Goal: Task Accomplishment & Management: Use online tool/utility

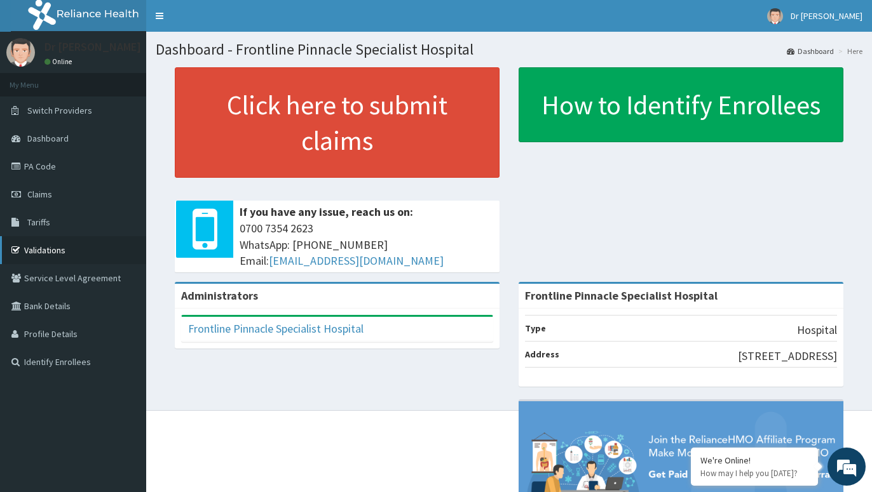
click at [22, 248] on icon at bounding box center [17, 250] width 13 height 9
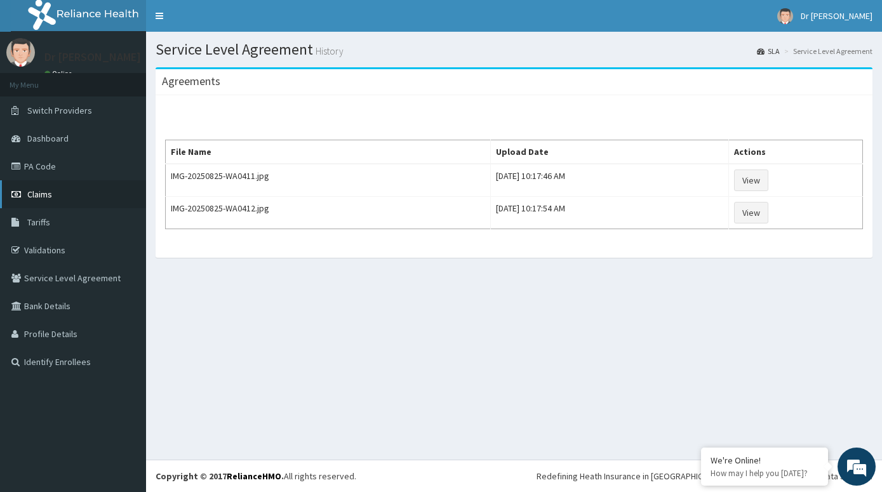
click at [34, 194] on span "Claims" at bounding box center [39, 194] width 25 height 11
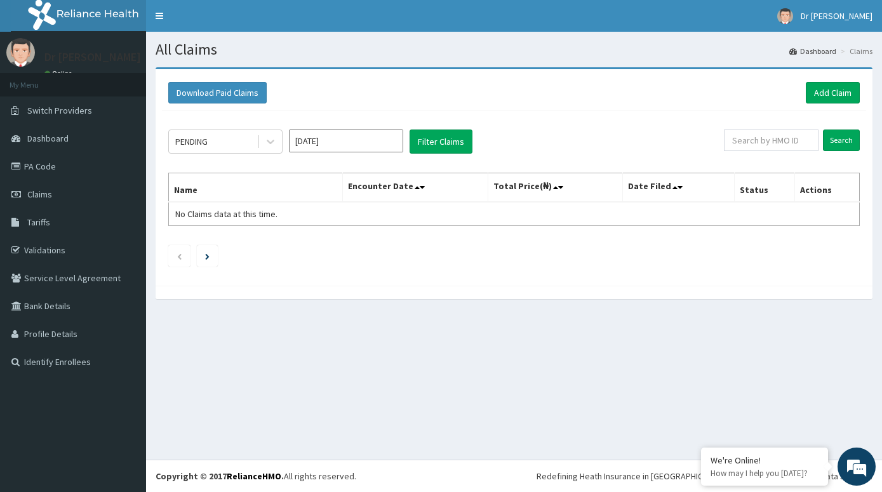
click at [881, 73] on div "Download Paid Claims Add Claim × Note you can only download claims within a max…" at bounding box center [514, 189] width 736 height 245
click at [121, 97] on li "My Menu" at bounding box center [73, 85] width 146 height 24
click at [876, 75] on div "Download Paid Claims Add Claim × Note you can only download claims within a max…" at bounding box center [514, 189] width 736 height 245
click at [879, 69] on div "Download Paid Claims Add Claim × Note you can only download claims within a max…" at bounding box center [514, 189] width 736 height 245
click at [879, 81] on div "Download Paid Claims Add Claim × Note you can only download claims within a max…" at bounding box center [514, 189] width 736 height 245
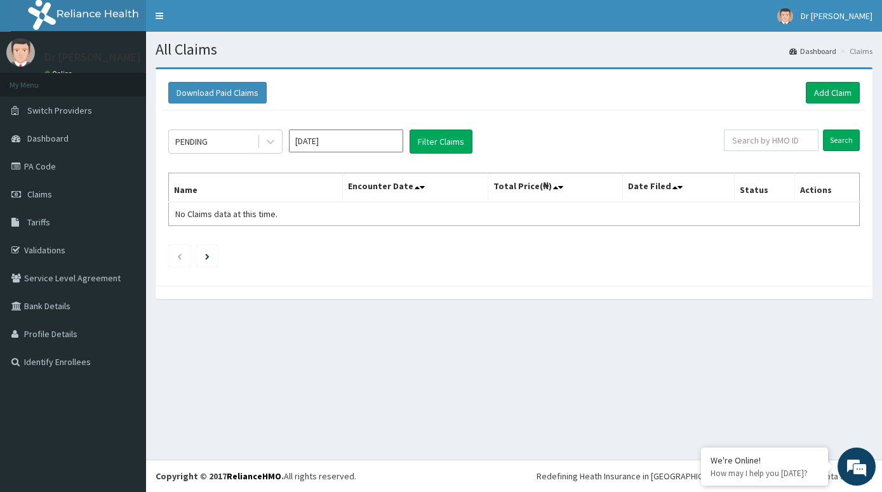
click at [875, 72] on div "Download Paid Claims Add Claim × Note you can only download claims within a max…" at bounding box center [514, 189] width 736 height 245
click at [879, 68] on div "Download Paid Claims Add Claim × Note you can only download claims within a max…" at bounding box center [514, 189] width 736 height 245
drag, startPoint x: 871, startPoint y: 72, endPoint x: 328, endPoint y: 54, distance: 543.5
click at [580, 43] on div "All Claims Dashboard Claims Download Paid Claims Add Claim × Note you can only …" at bounding box center [514, 246] width 736 height 428
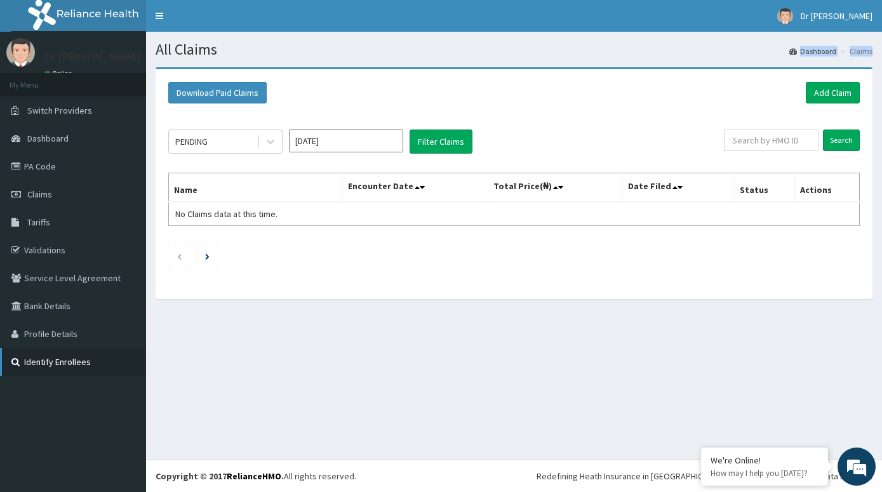
click at [134, 376] on link "Identify Enrollees" at bounding box center [73, 362] width 146 height 28
